Goal: Navigation & Orientation: Find specific page/section

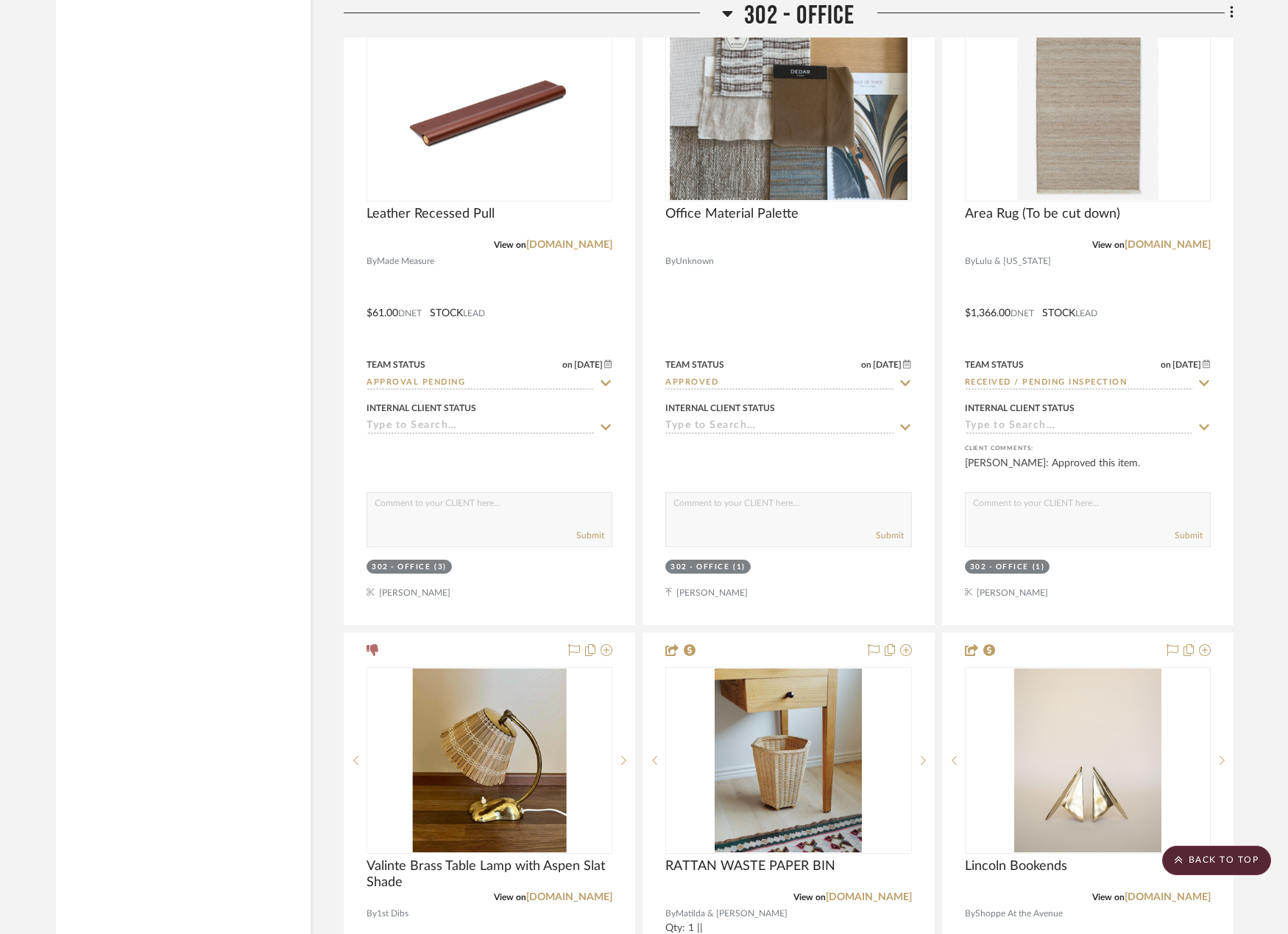
scroll to position [23884, 0]
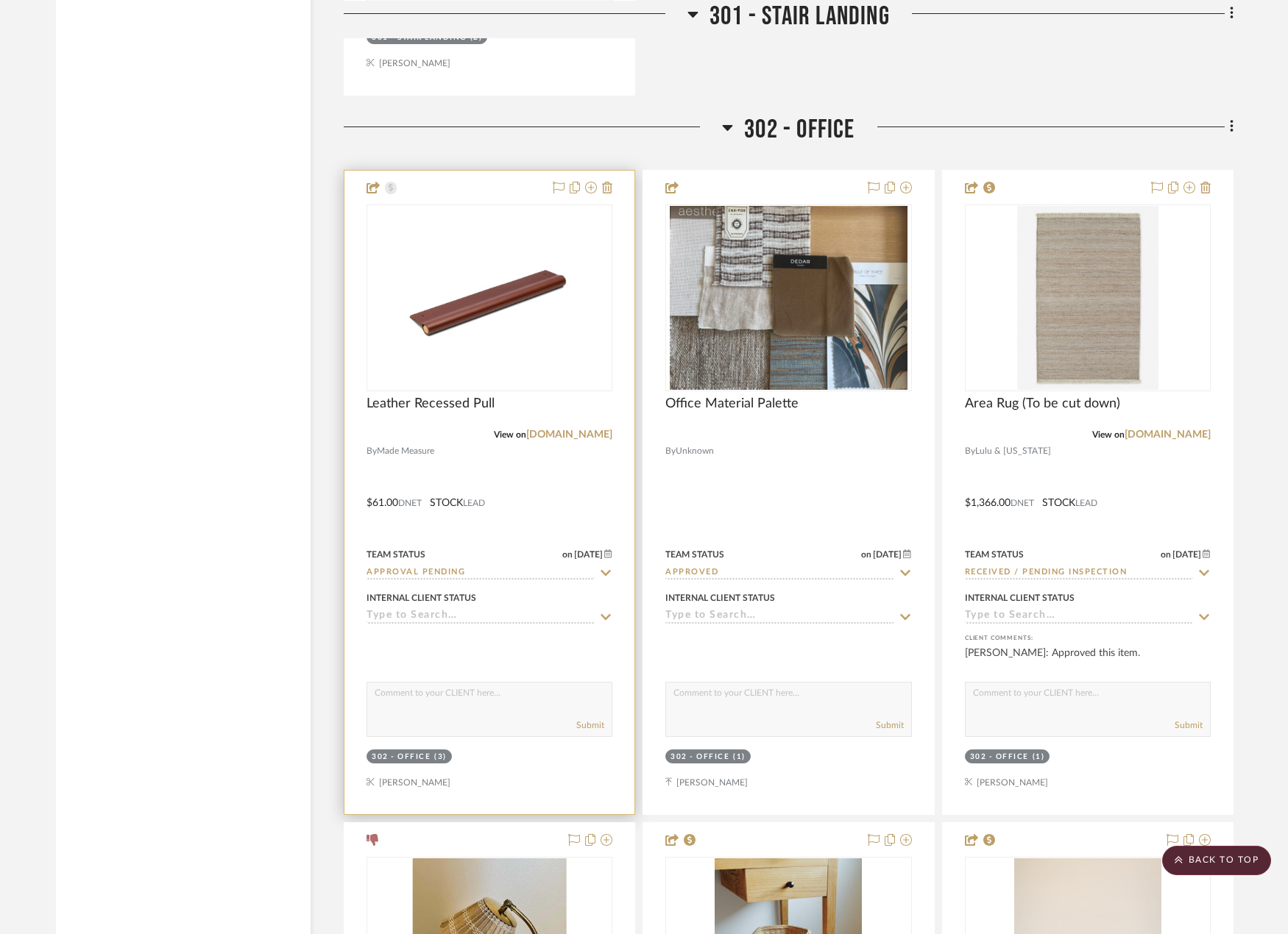
click at [572, 494] on div at bounding box center [489, 493] width 290 height 644
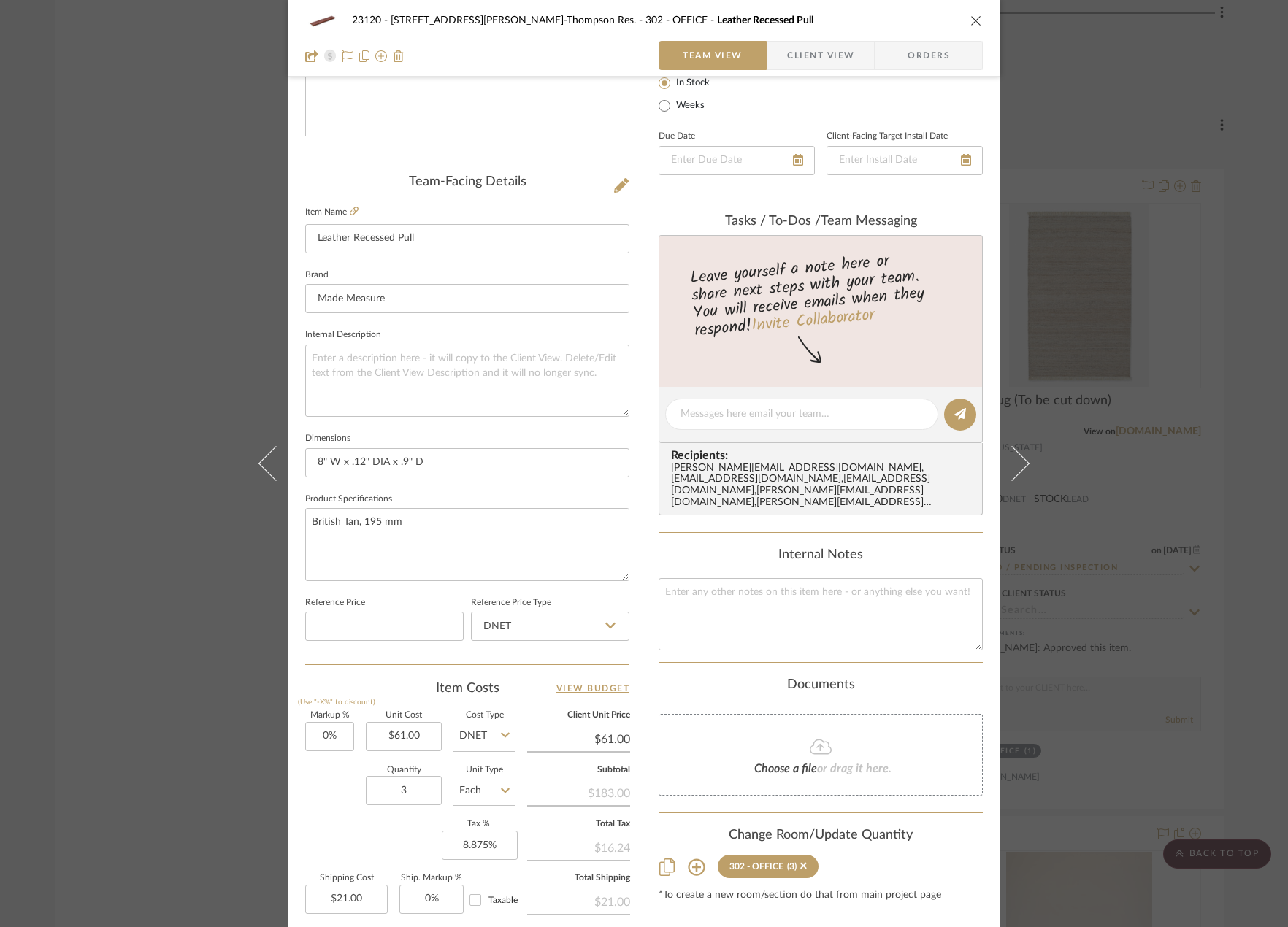
scroll to position [432, 0]
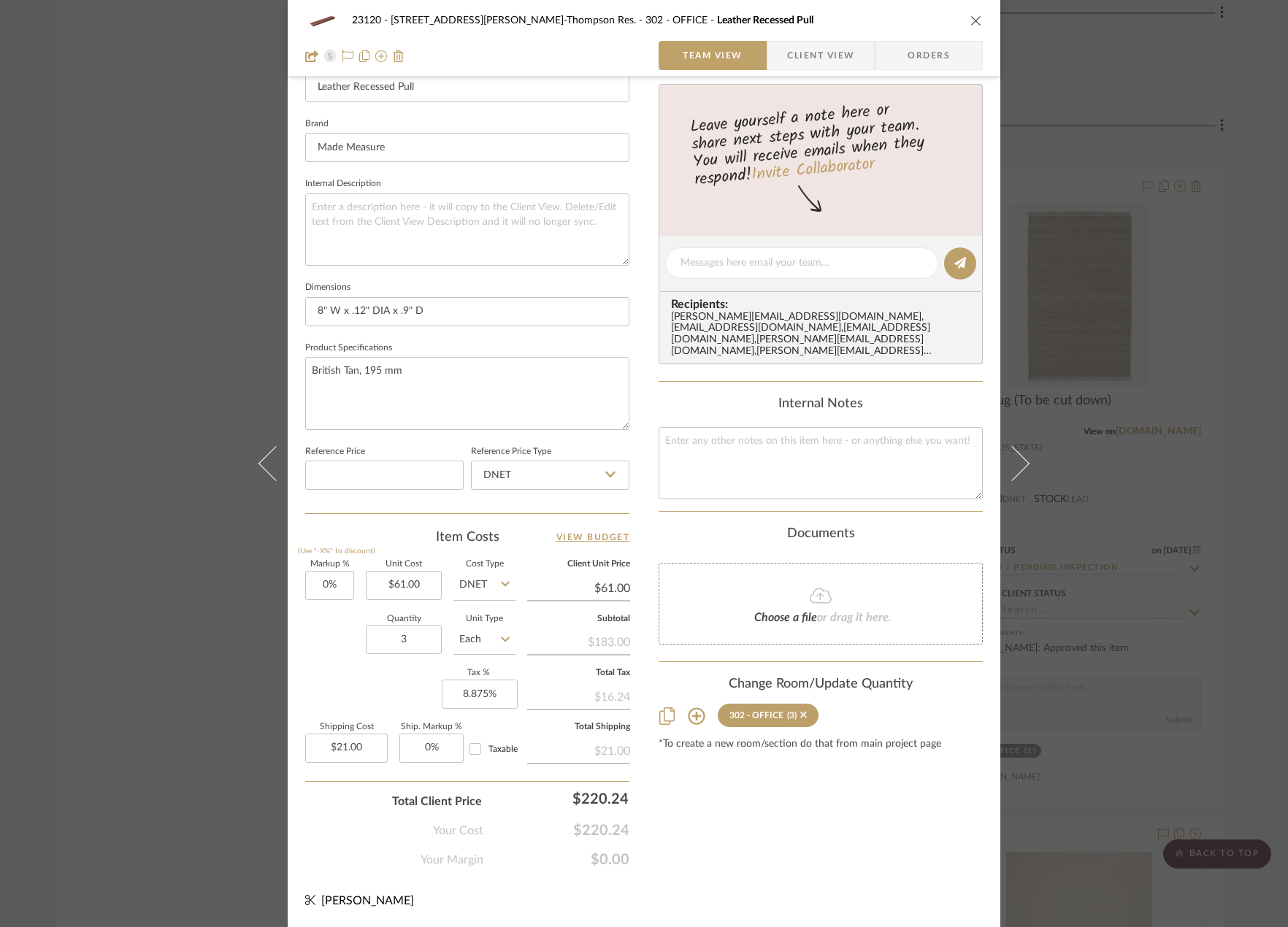
click at [203, 261] on div "23120 - [STREET_ADDRESS][PERSON_NAME]-Thompson Res. 302 - OFFICE Leather Recess…" at bounding box center [644, 464] width 1288 height 927
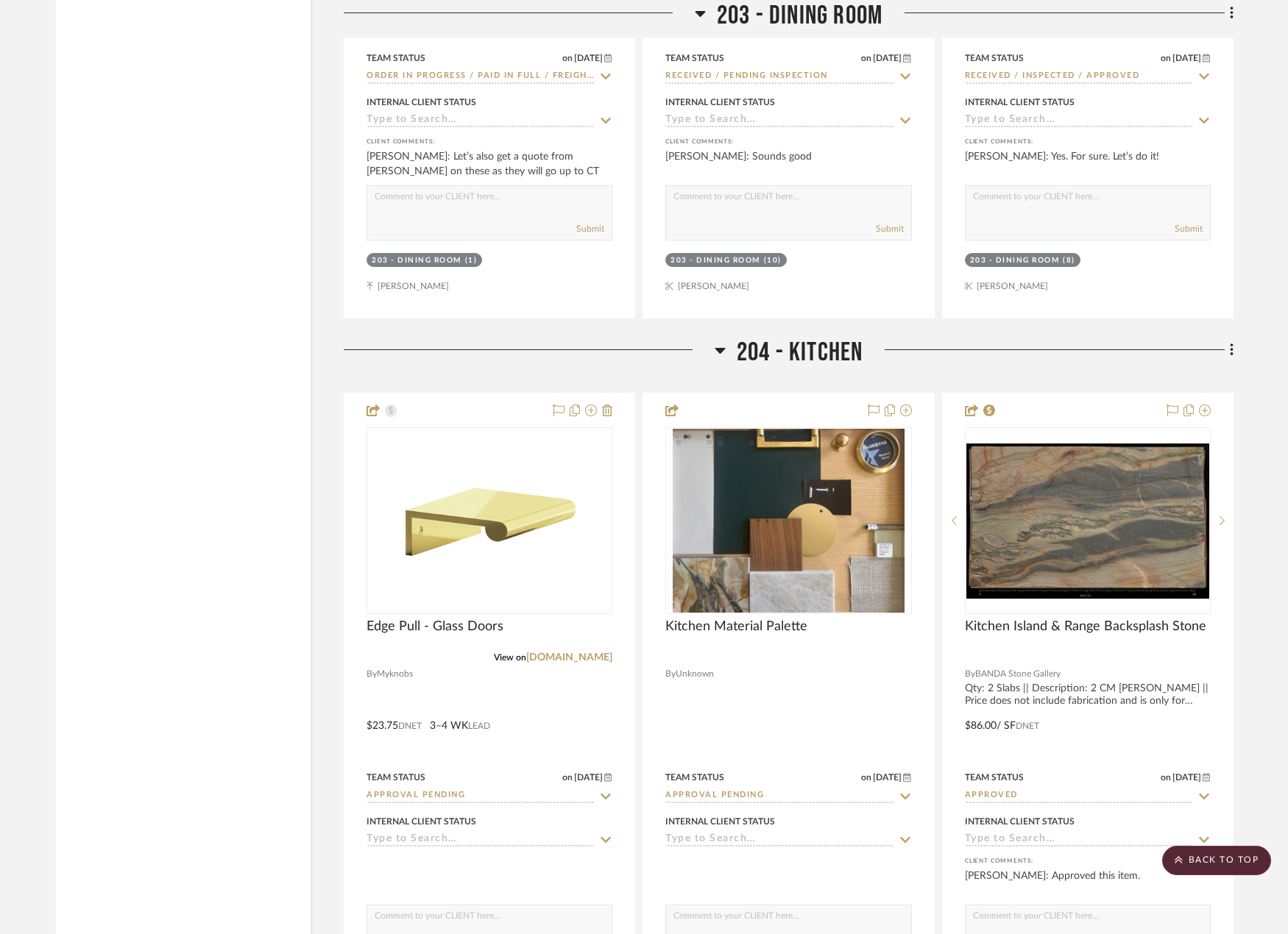
scroll to position [19588, 0]
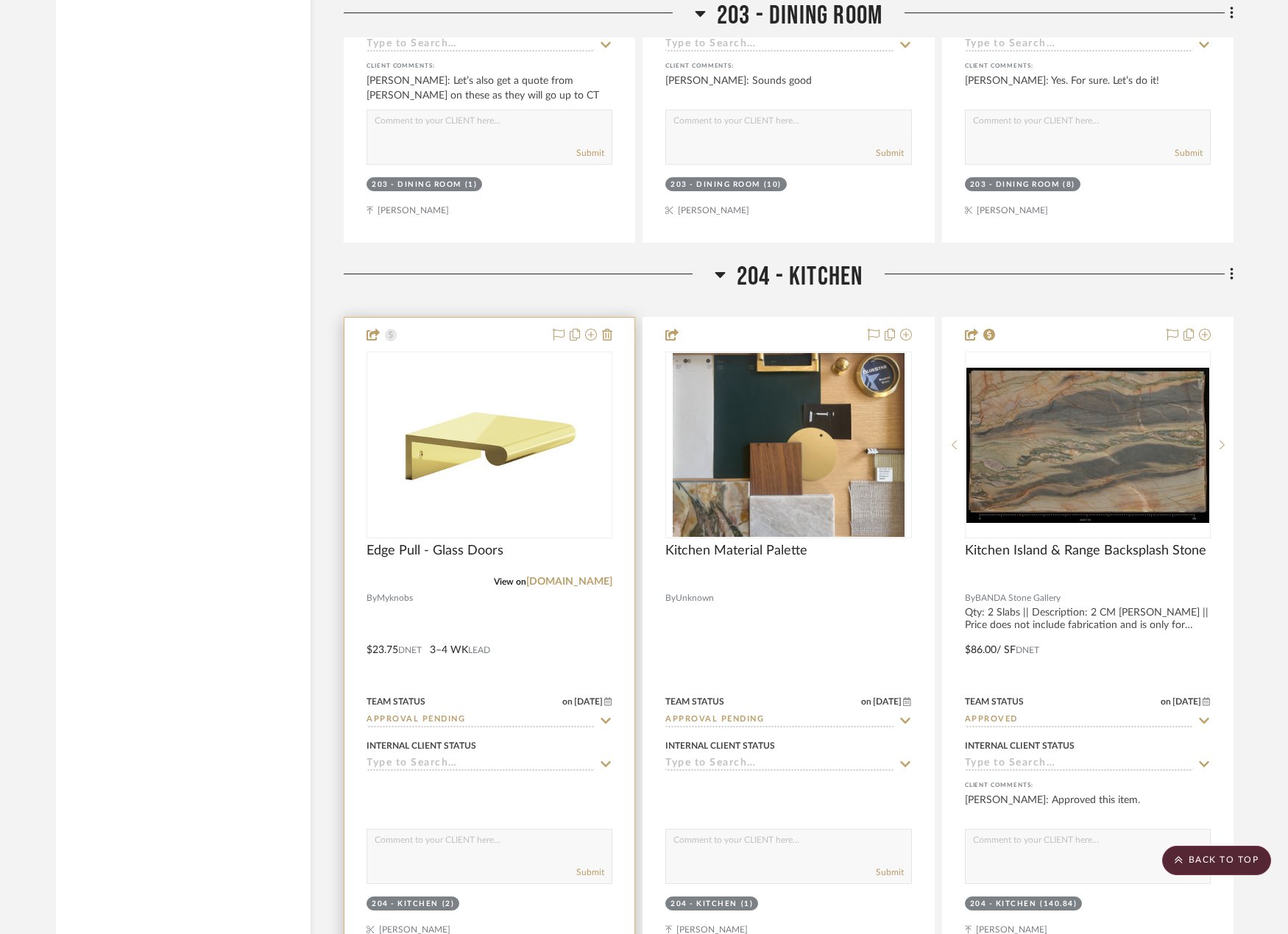
click at [571, 620] on div at bounding box center [489, 640] width 290 height 644
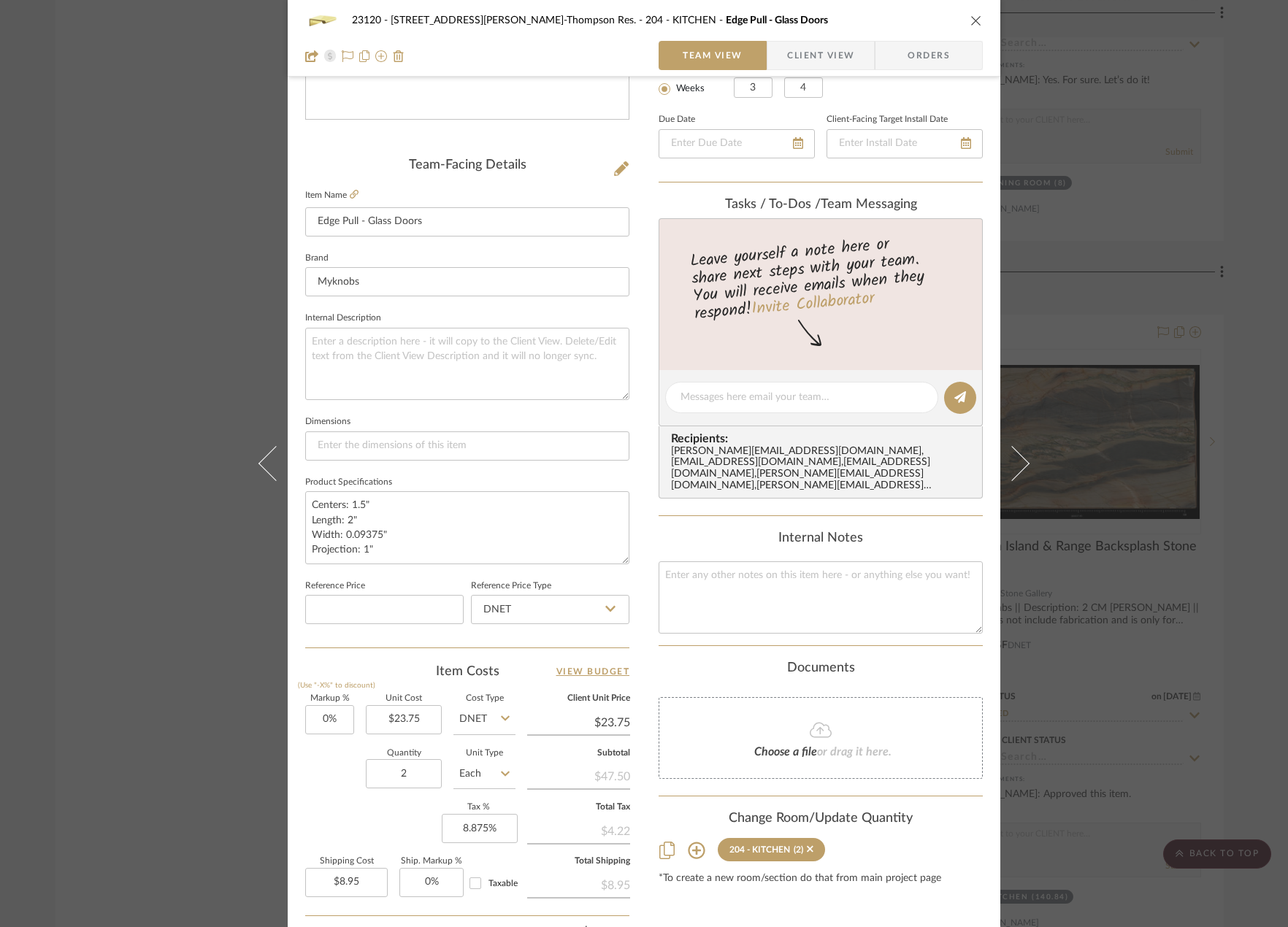
scroll to position [432, 0]
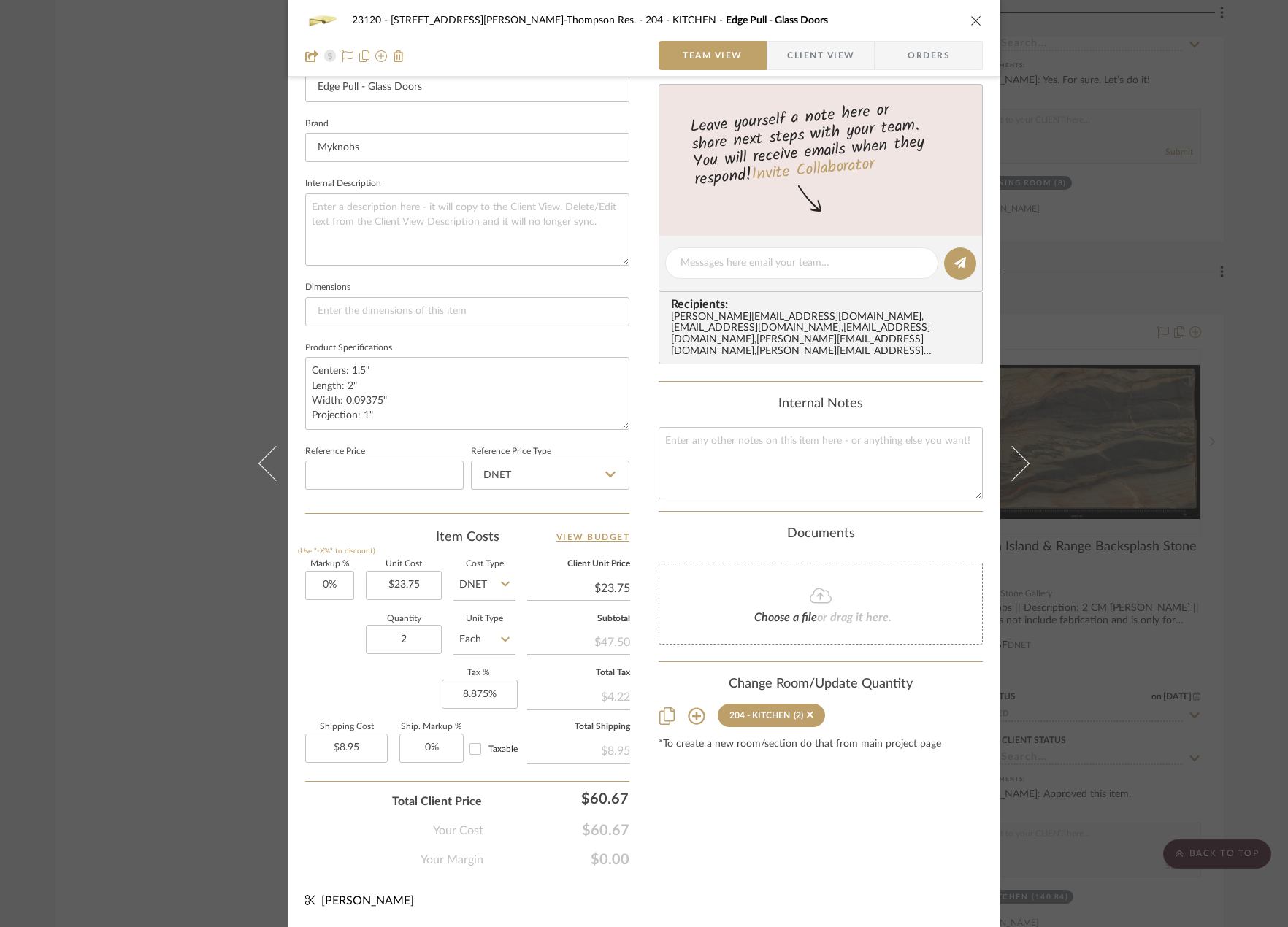
click at [90, 341] on div "23120 - [STREET_ADDRESS][PERSON_NAME]-Thompson Res. 204 - KITCHEN Edge Pull - G…" at bounding box center [644, 464] width 1288 height 927
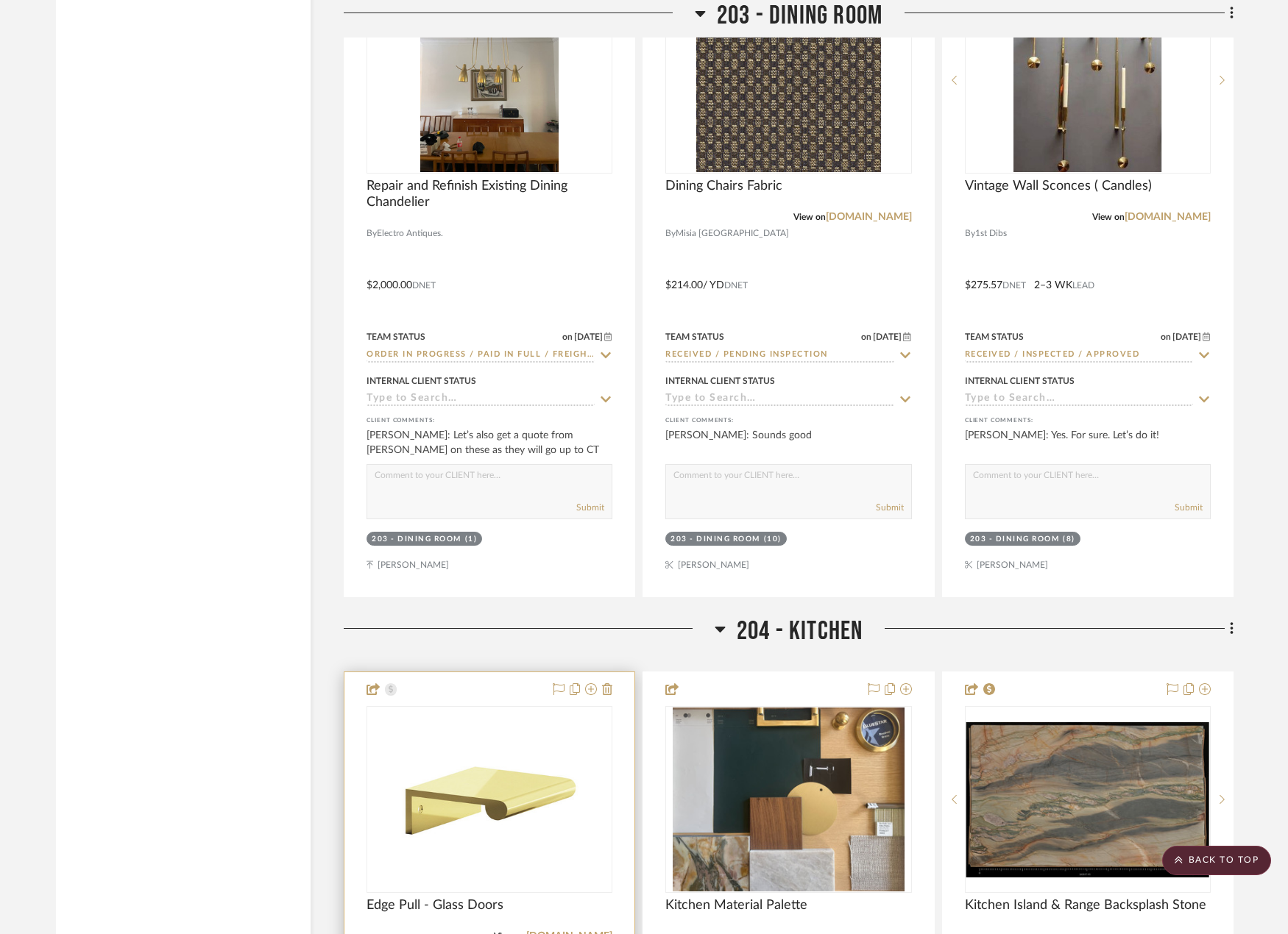
scroll to position [18999, 0]
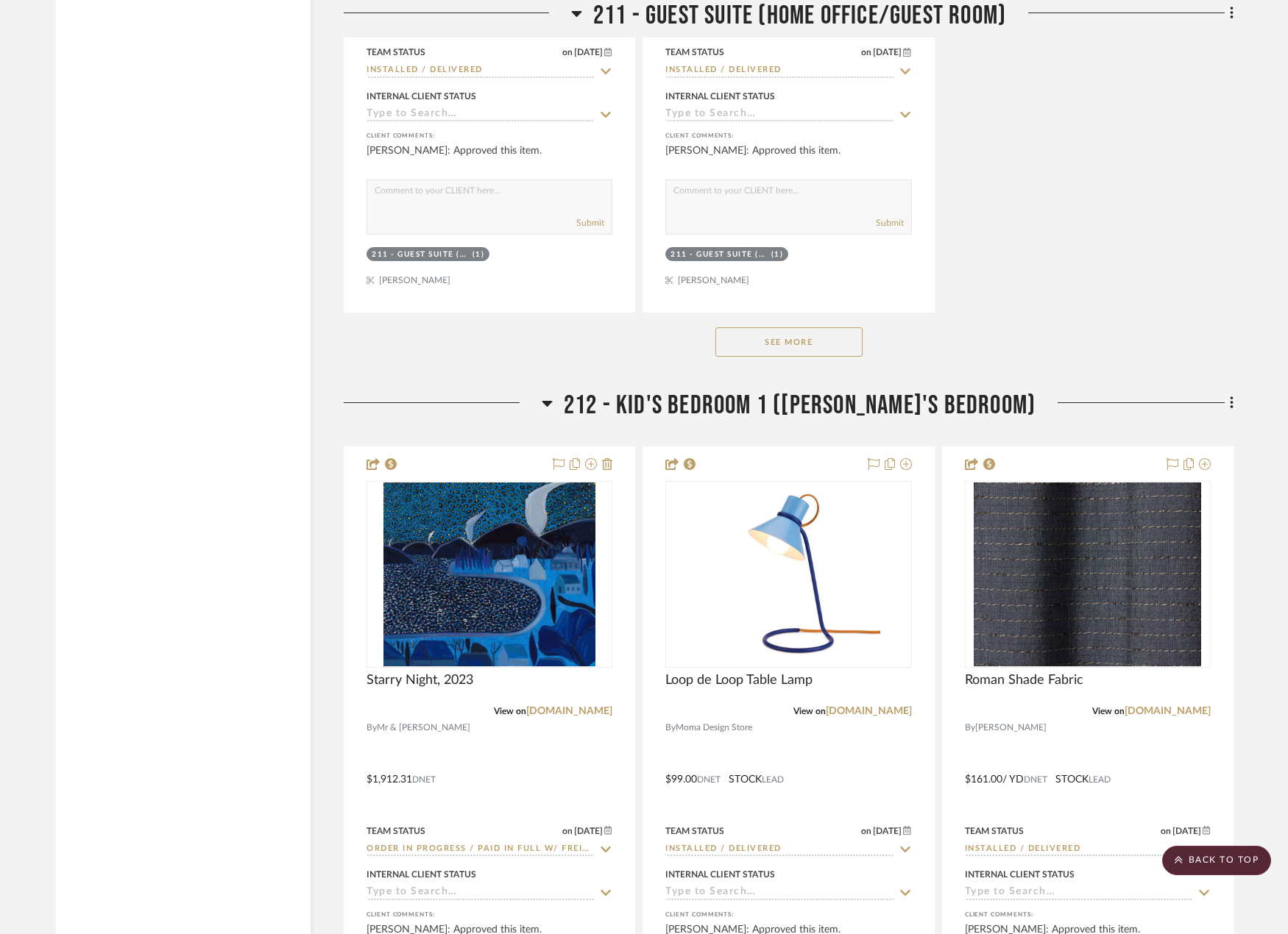
scroll to position [28998, 0]
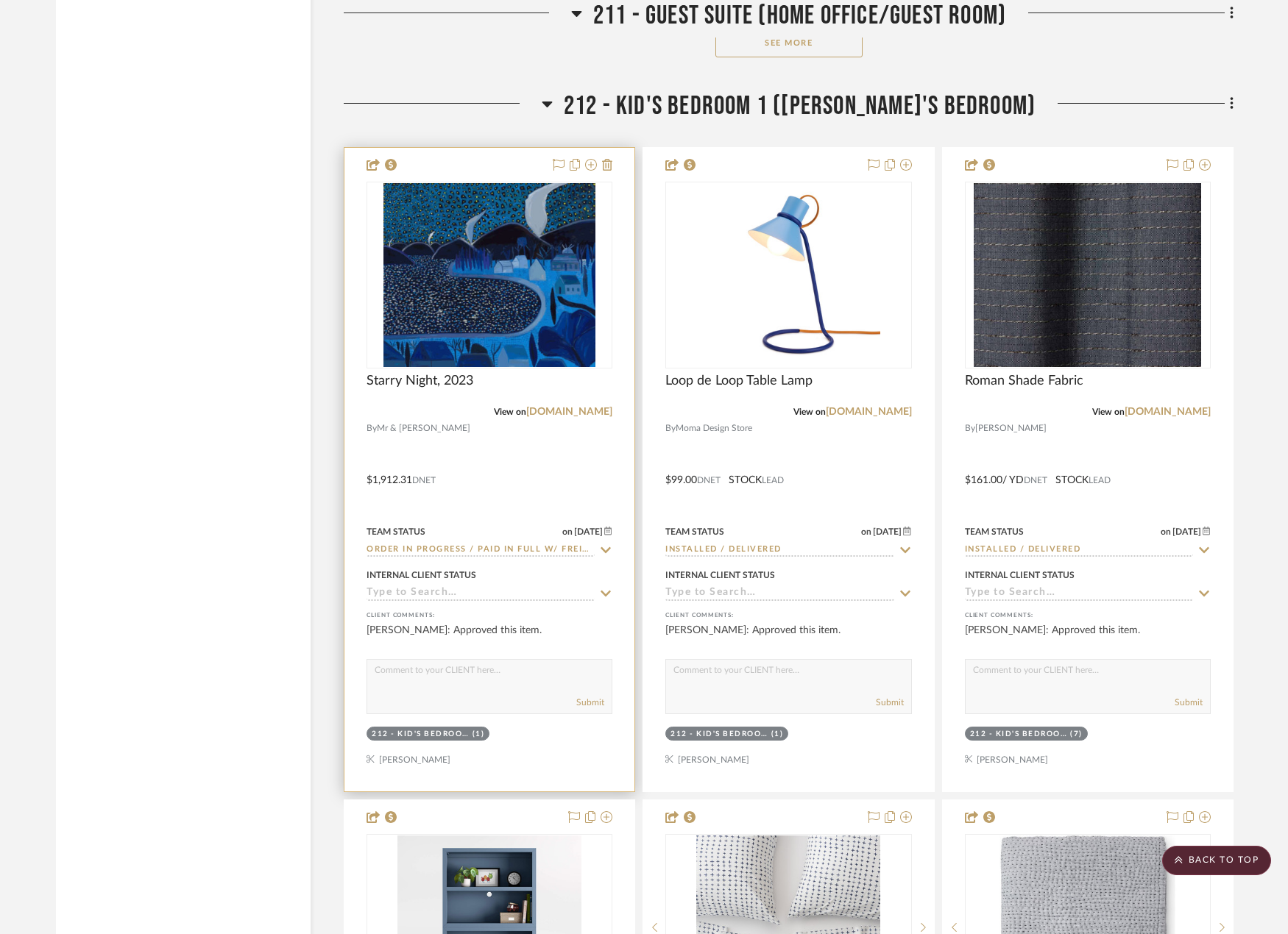
click at [523, 410] on div at bounding box center [489, 470] width 290 height 644
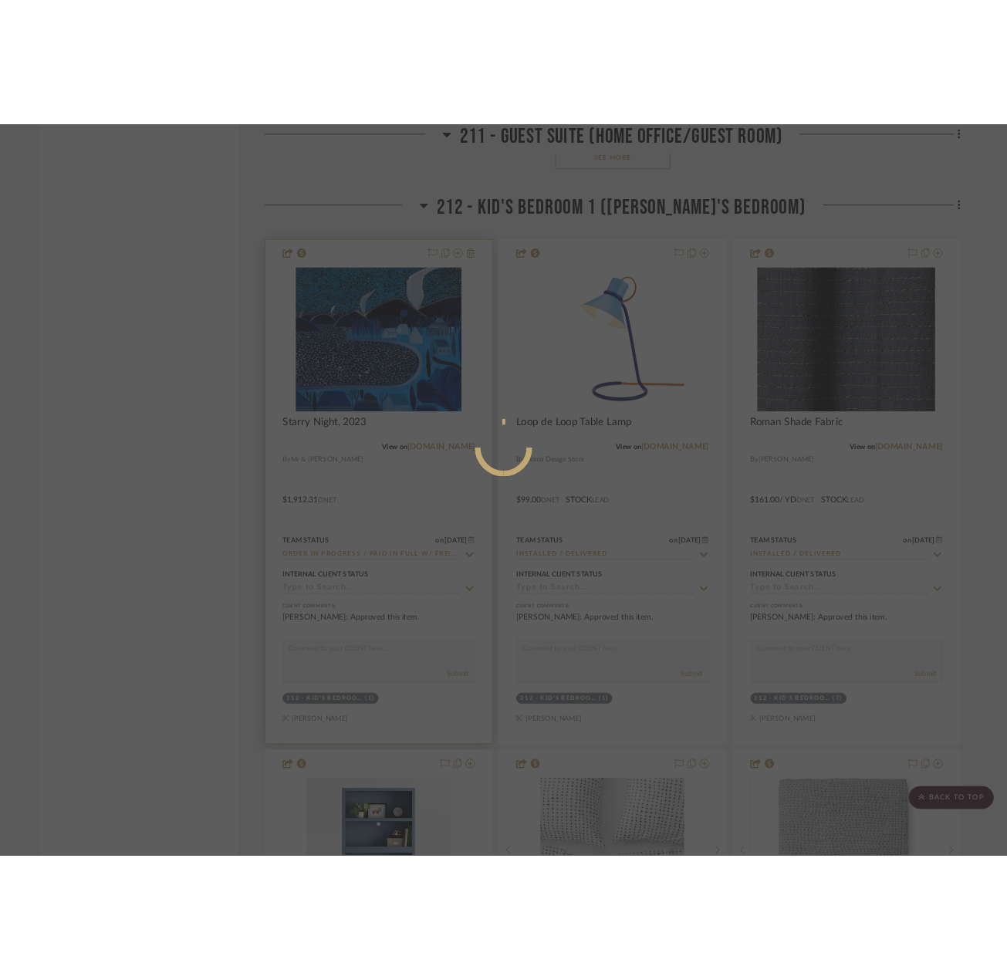
scroll to position [0, 0]
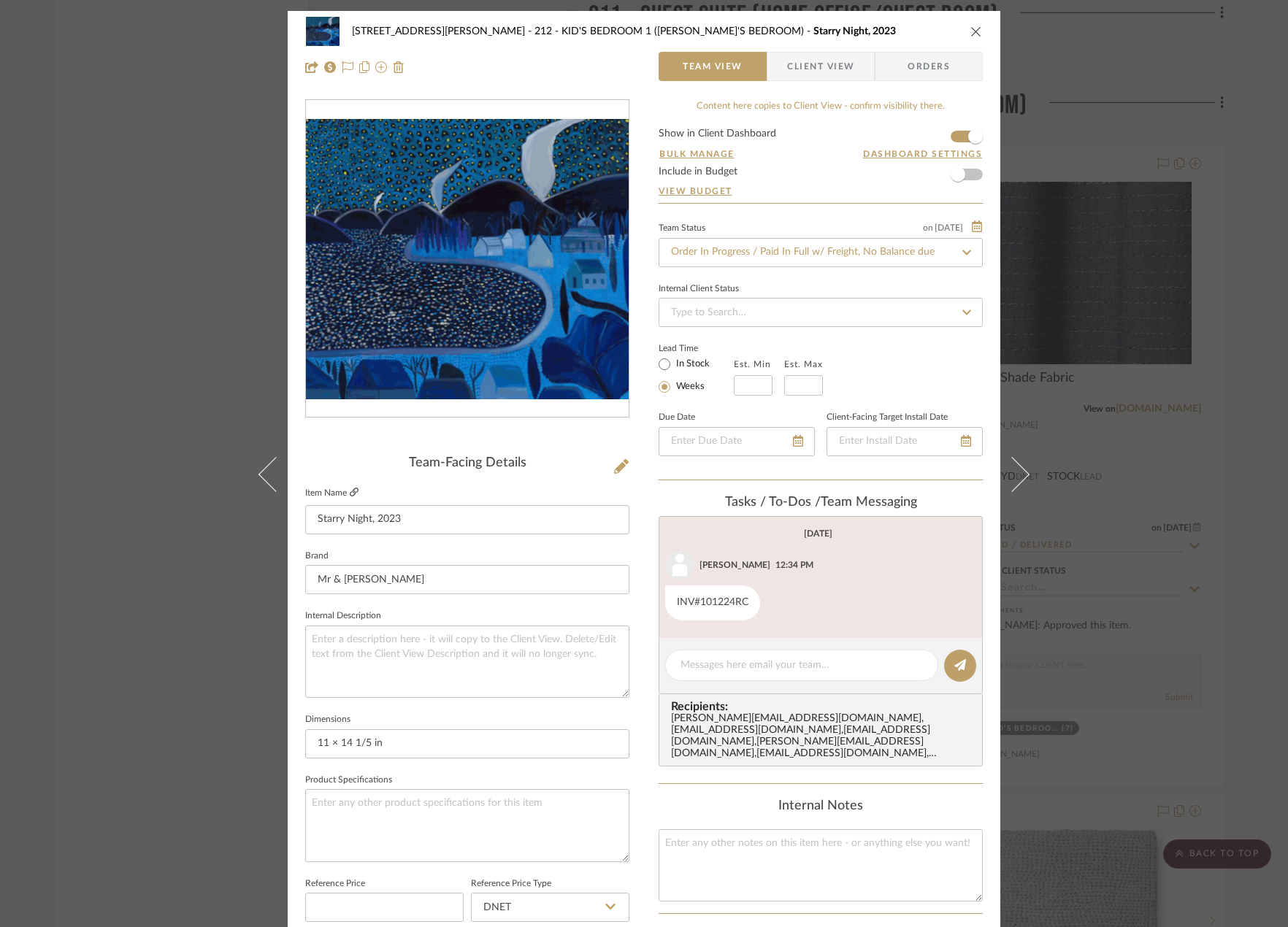
click at [350, 490] on icon at bounding box center [354, 492] width 9 height 9
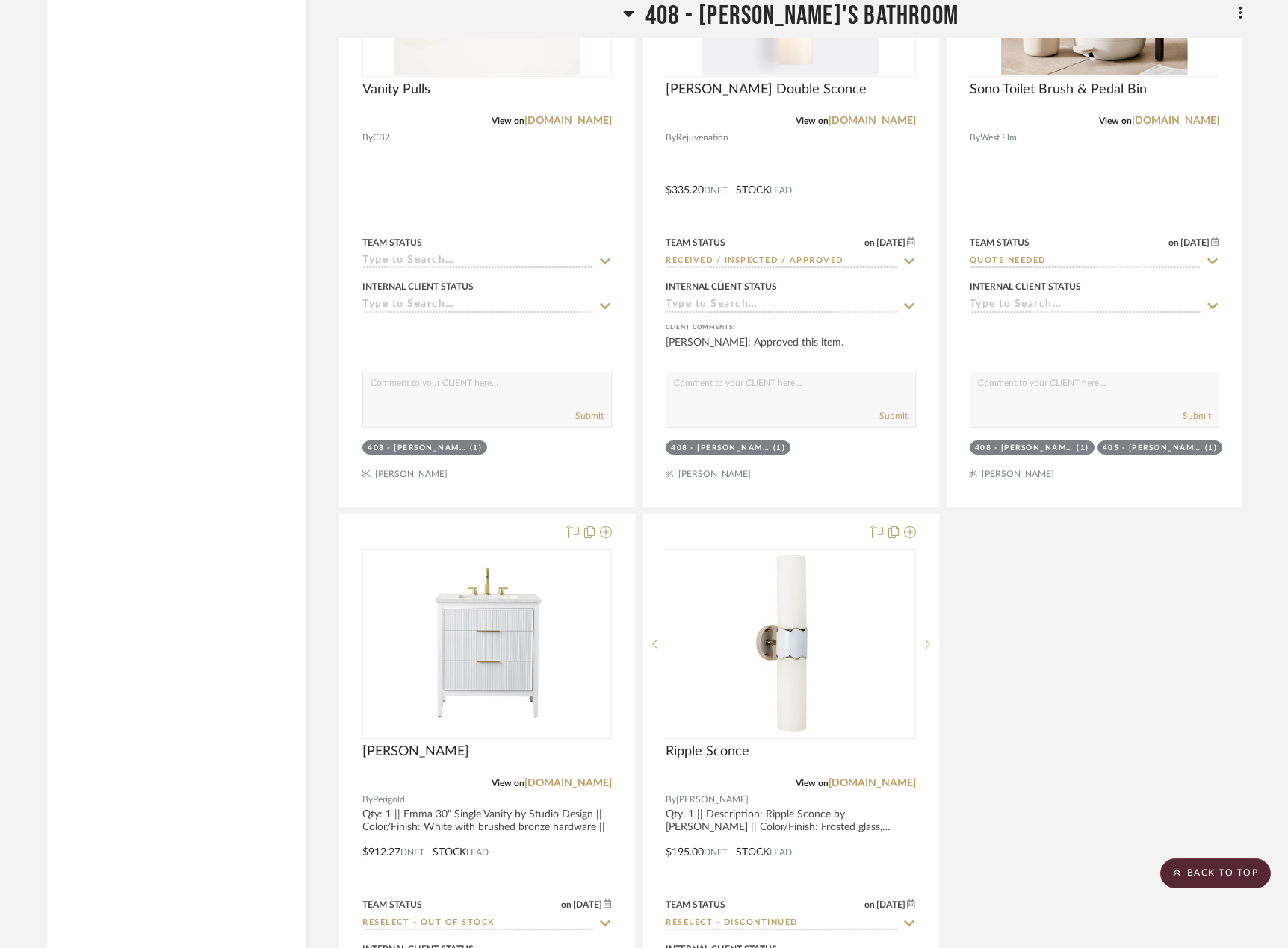
scroll to position [43503, 0]
